Goal: Transaction & Acquisition: Download file/media

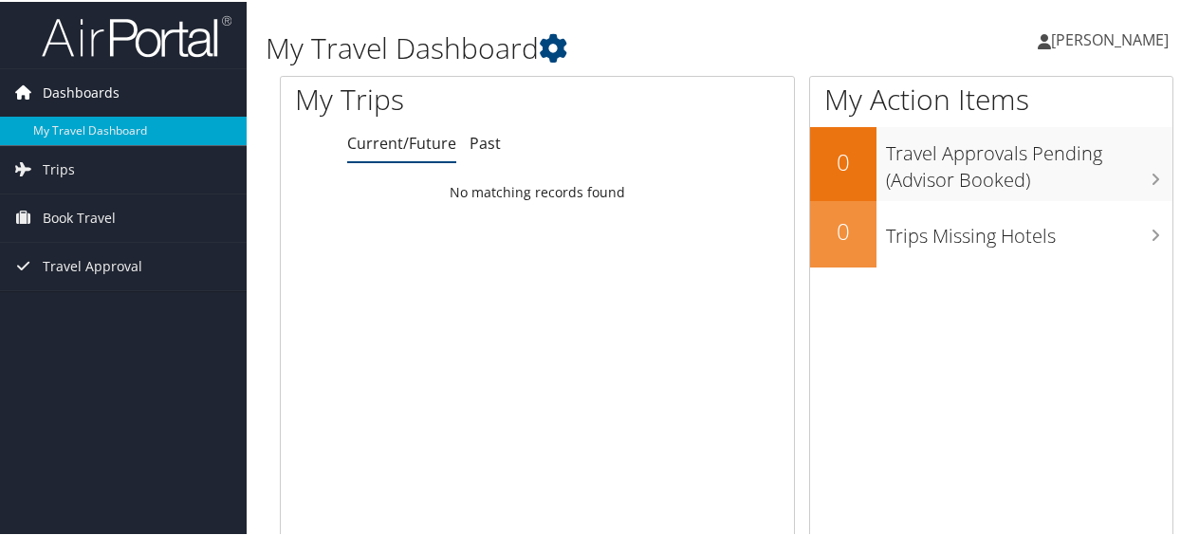
click at [80, 82] on span "Dashboards" at bounding box center [81, 90] width 77 height 47
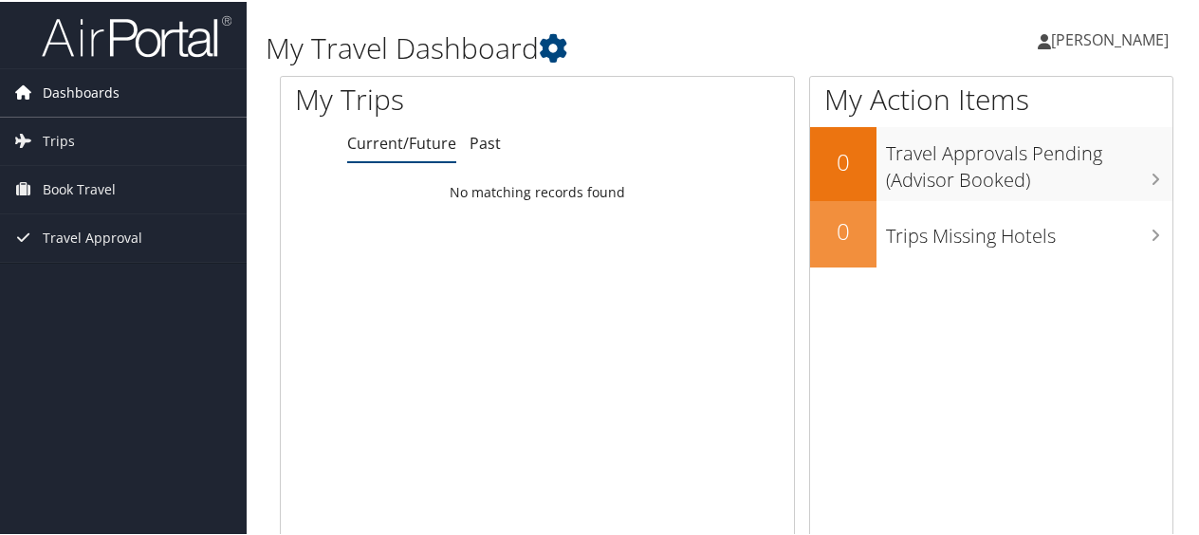
click at [80, 82] on span "Dashboards" at bounding box center [81, 90] width 77 height 47
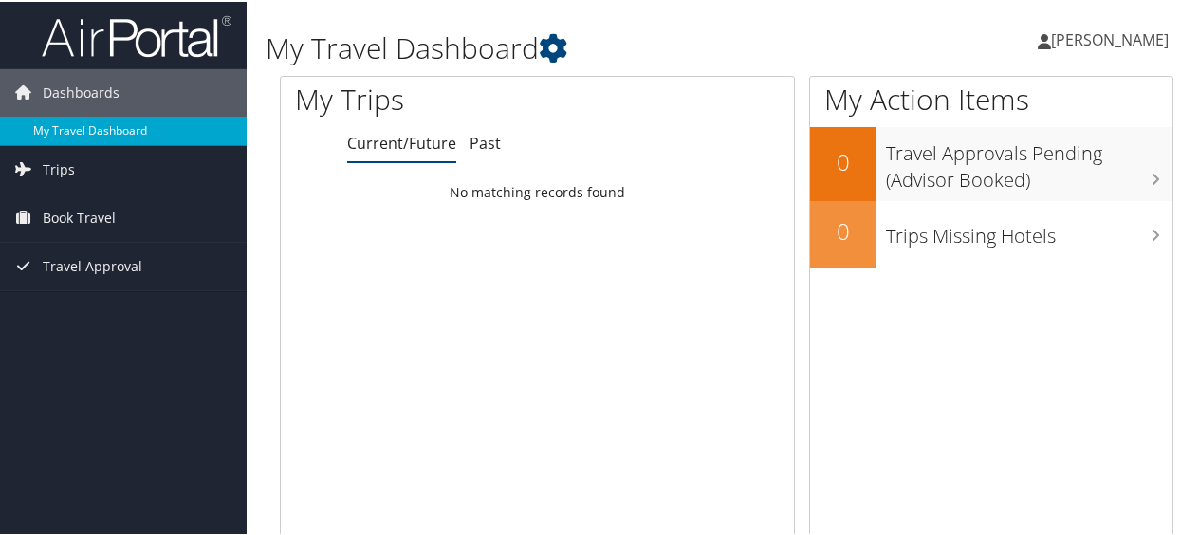
click at [86, 116] on link "My Travel Dashboard" at bounding box center [123, 129] width 247 height 28
click at [127, 171] on link "Trips" at bounding box center [123, 167] width 247 height 47
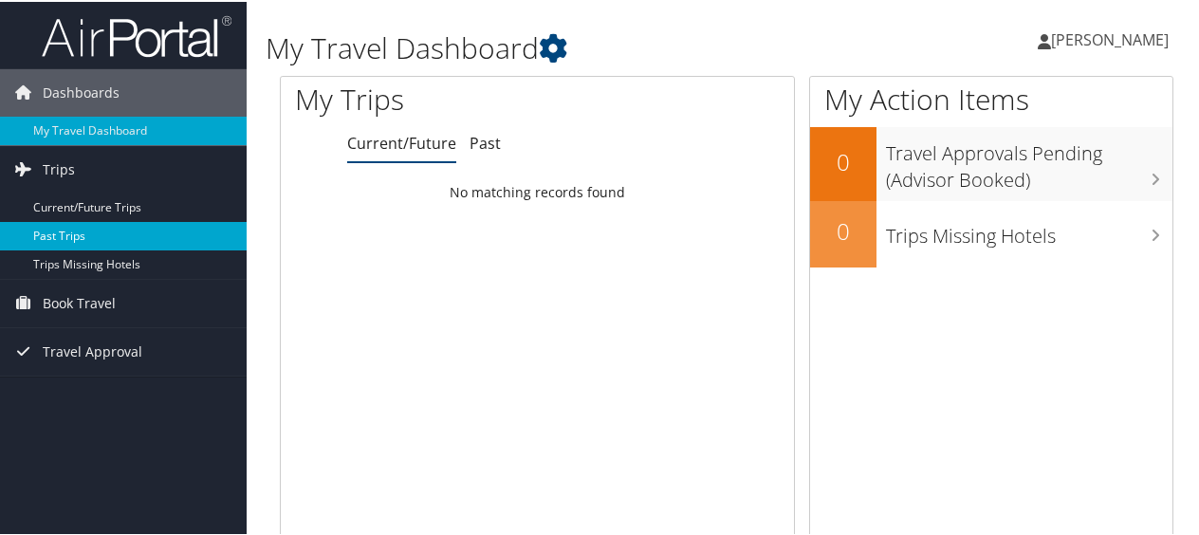
click at [161, 234] on link "Past Trips" at bounding box center [123, 234] width 247 height 28
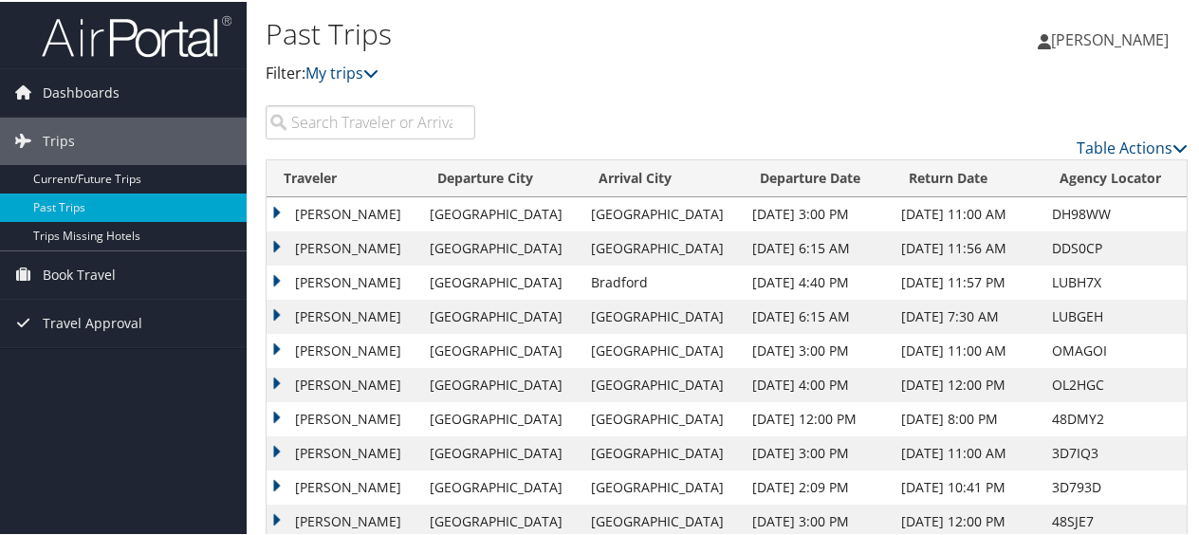
click at [281, 206] on td "MARTHA TINAJERO" at bounding box center [344, 212] width 154 height 34
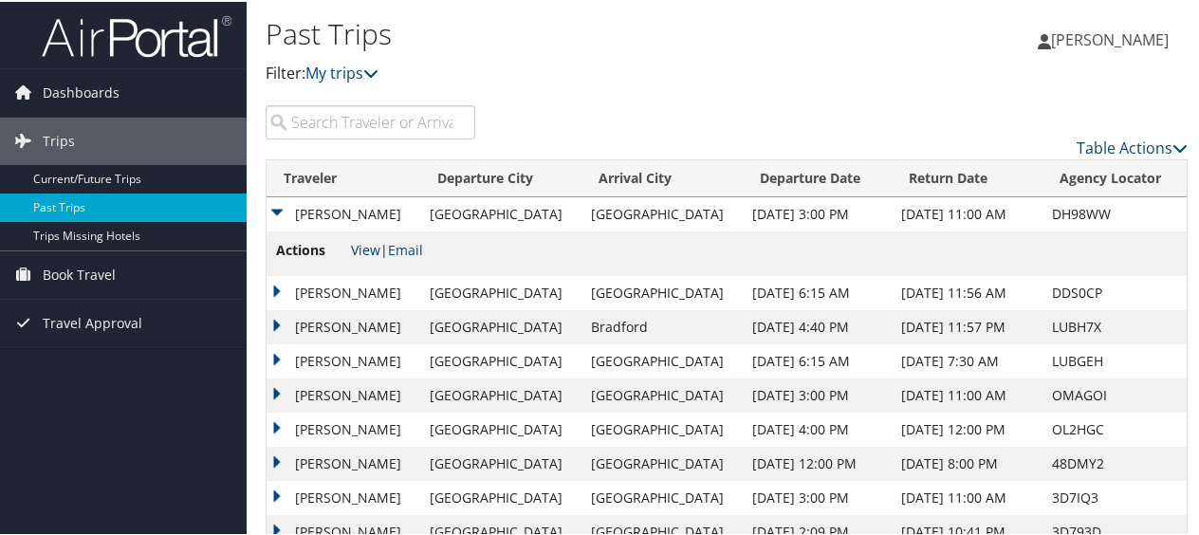
click at [366, 245] on link "View" at bounding box center [365, 248] width 29 height 18
click at [359, 285] on td "MARTHA TINAJERO" at bounding box center [344, 291] width 154 height 34
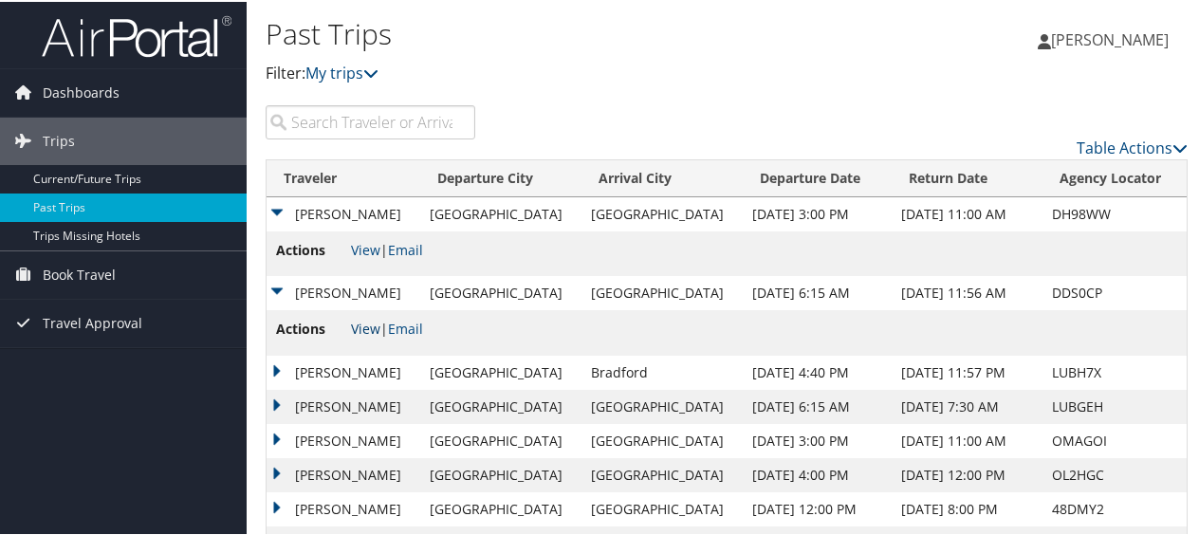
click at [364, 327] on link "View" at bounding box center [365, 327] width 29 height 18
click at [82, 203] on link "Past Trips" at bounding box center [123, 206] width 247 height 28
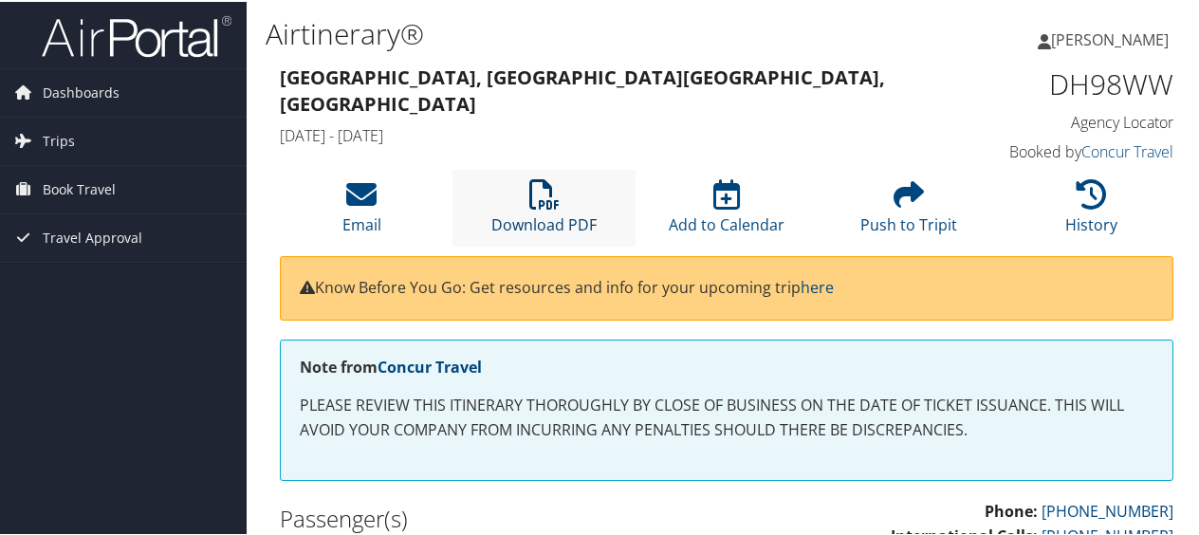
click at [563, 231] on link "Download PDF" at bounding box center [543, 211] width 105 height 46
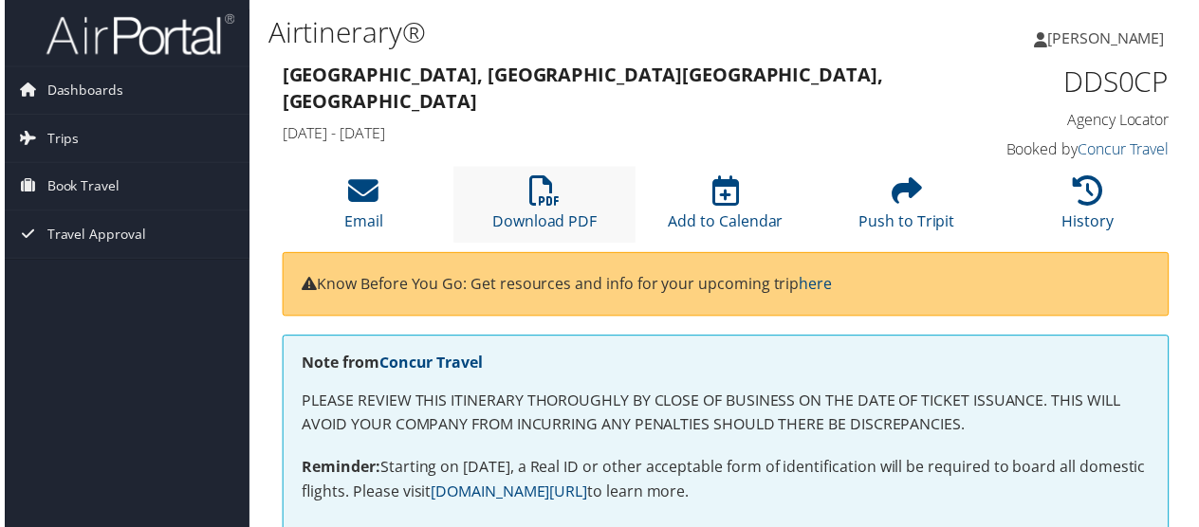
click at [517, 199] on li "Download PDF" at bounding box center [543, 206] width 182 height 77
